Goal: Task Accomplishment & Management: Manage account settings

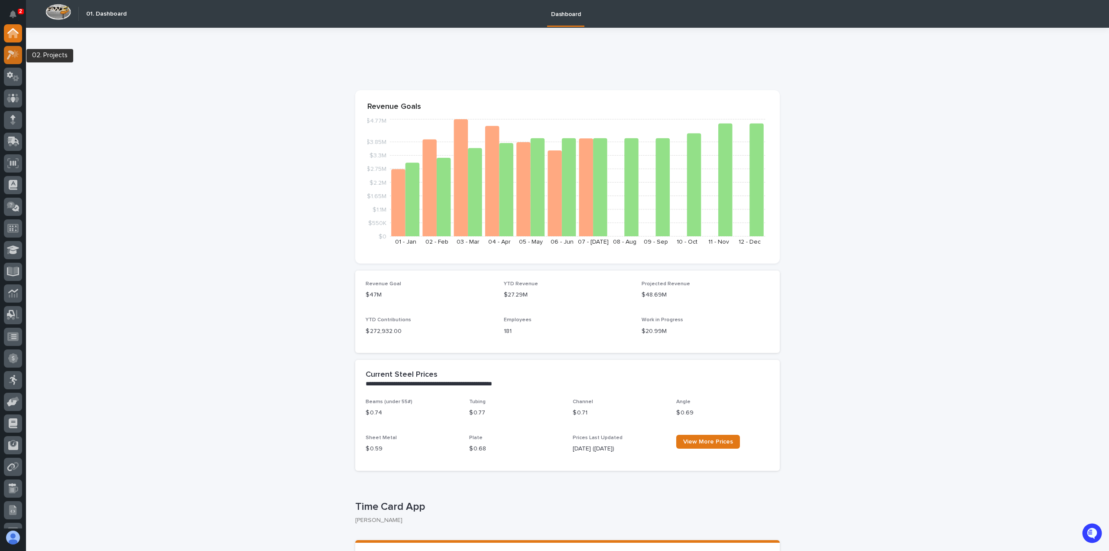
click at [15, 55] on icon at bounding box center [15, 53] width 7 height 9
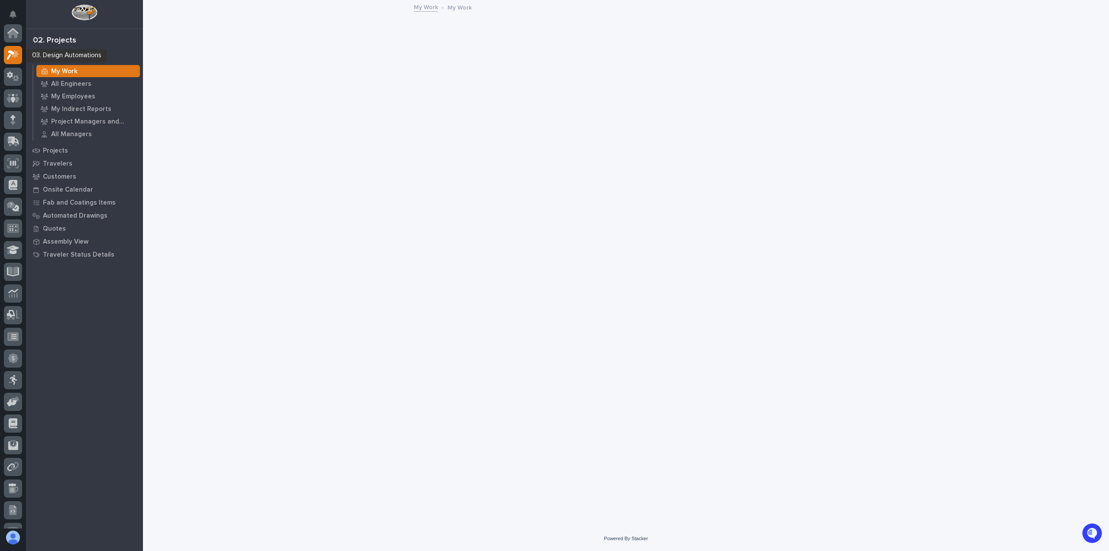
scroll to position [22, 0]
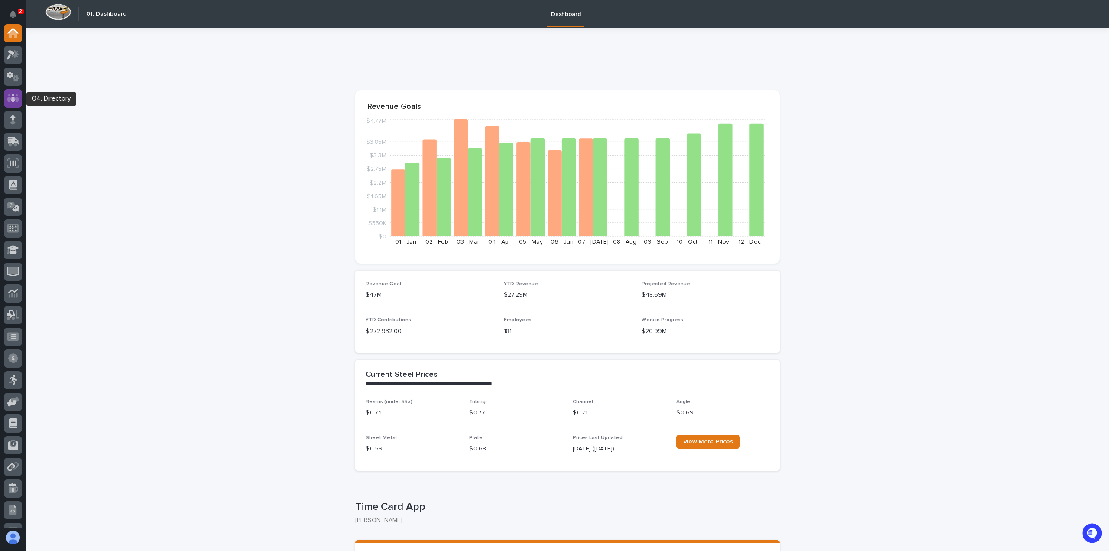
click at [20, 103] on div at bounding box center [13, 98] width 18 height 18
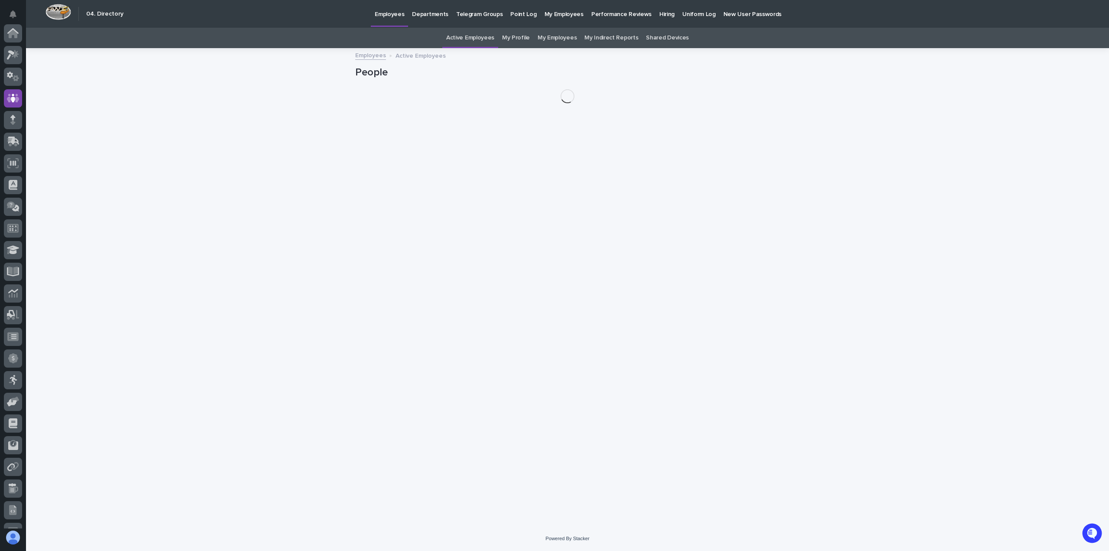
scroll to position [65, 0]
click at [525, 39] on link "My Profile" at bounding box center [516, 38] width 28 height 20
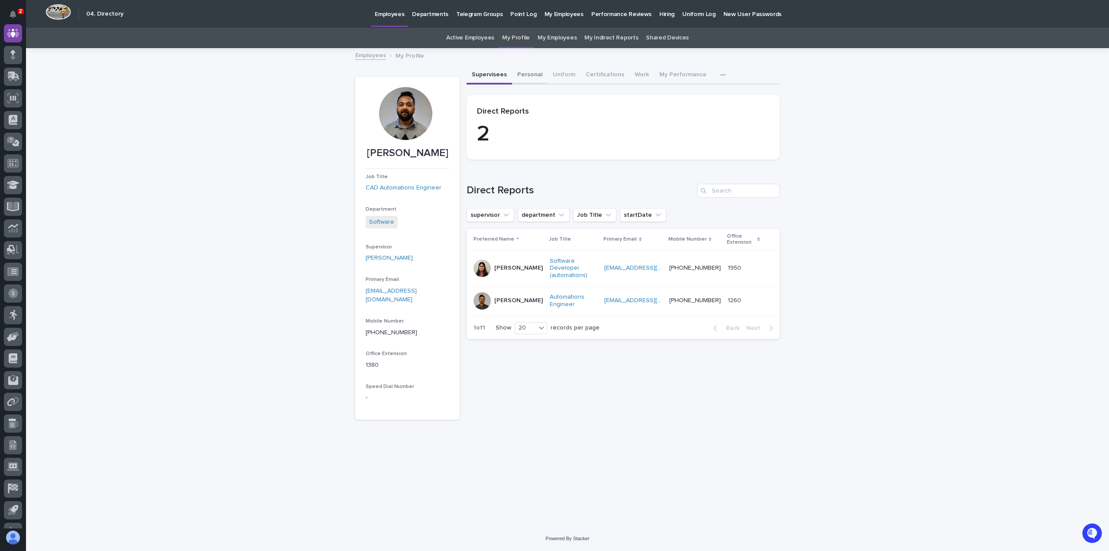
click at [525, 77] on button "Personal" at bounding box center [530, 75] width 36 height 18
